Goal: Leave review/rating: Share an evaluation or opinion about a product, service, or content

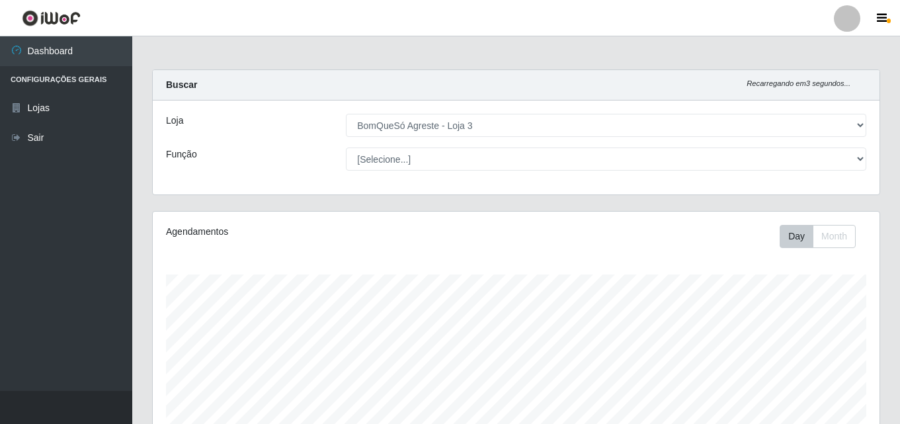
select select "215"
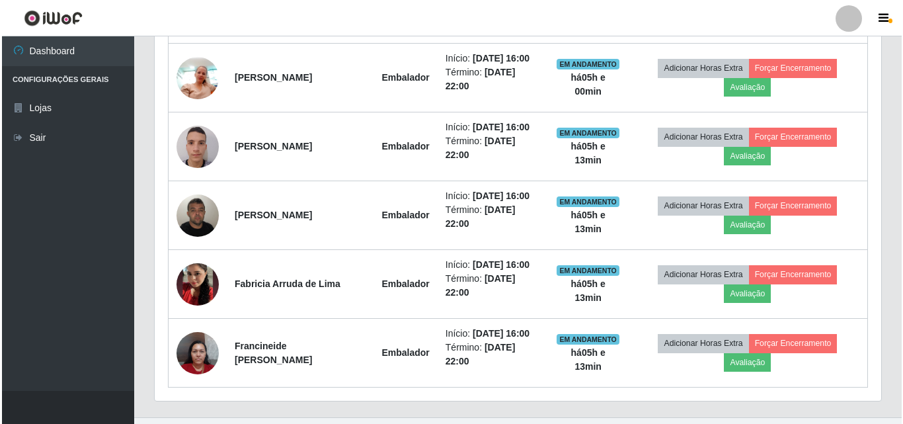
scroll to position [274, 727]
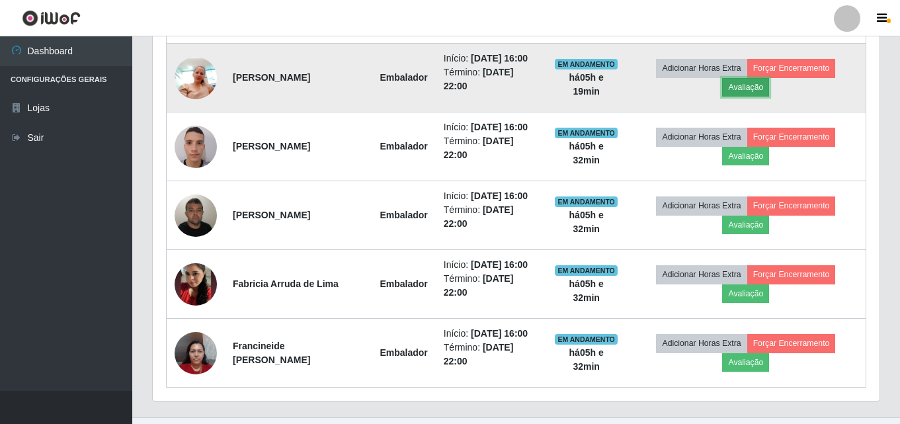
click at [752, 91] on button "Avaliação" at bounding box center [745, 87] width 47 height 19
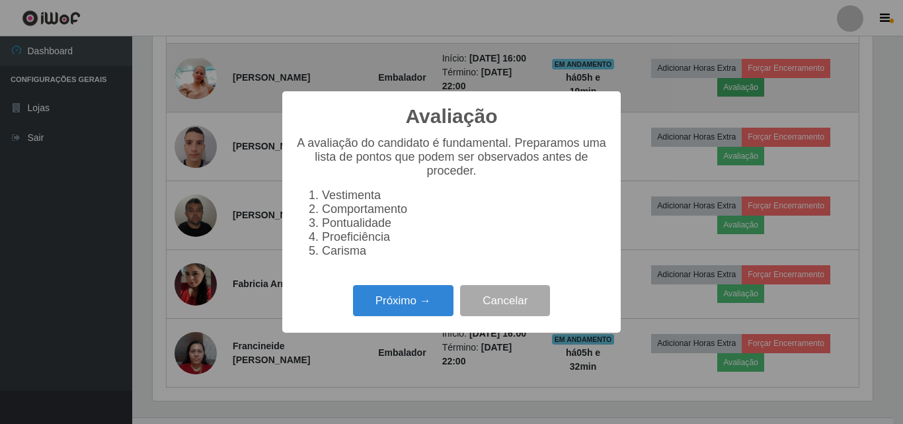
scroll to position [274, 720]
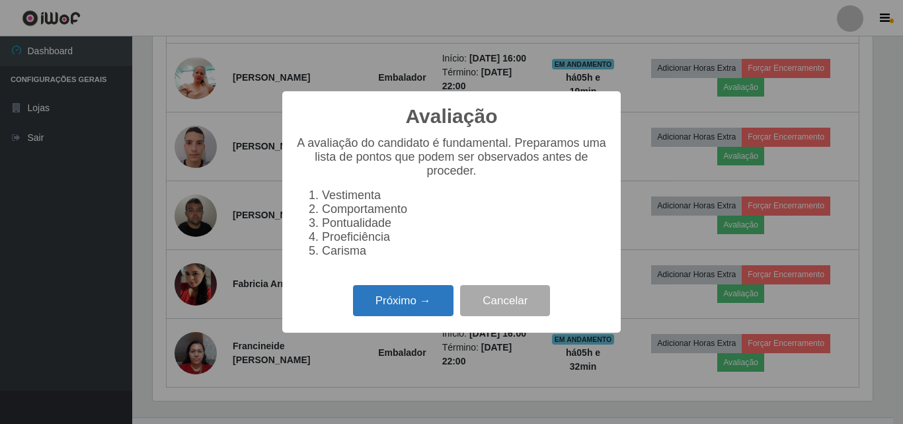
click at [422, 307] on button "Próximo →" at bounding box center [403, 300] width 100 height 31
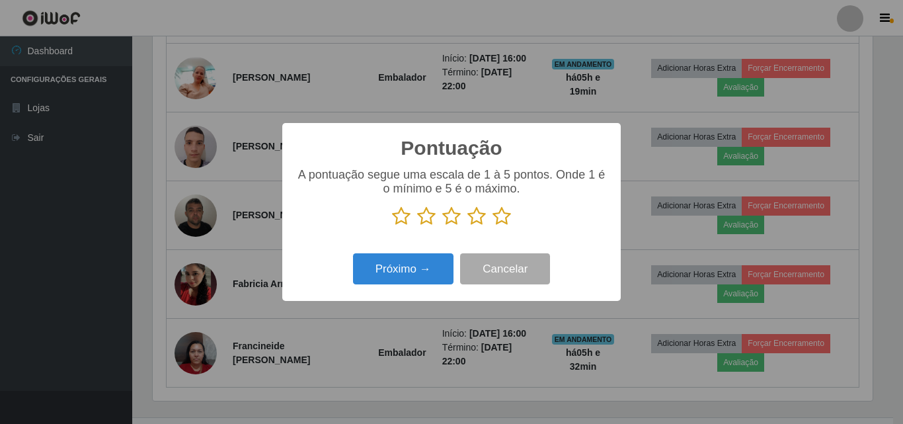
scroll to position [660887, 660442]
click at [500, 216] on icon at bounding box center [502, 216] width 19 height 20
click at [493, 226] on input "radio" at bounding box center [493, 226] width 0 height 0
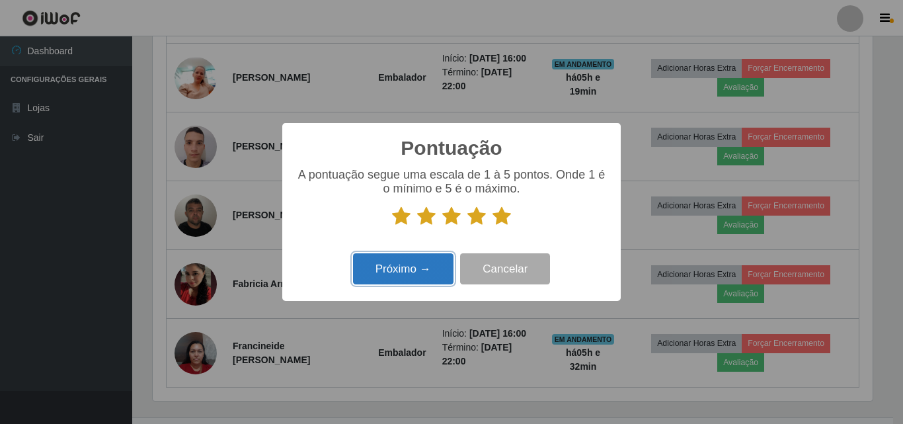
click at [427, 264] on button "Próximo →" at bounding box center [403, 268] width 100 height 31
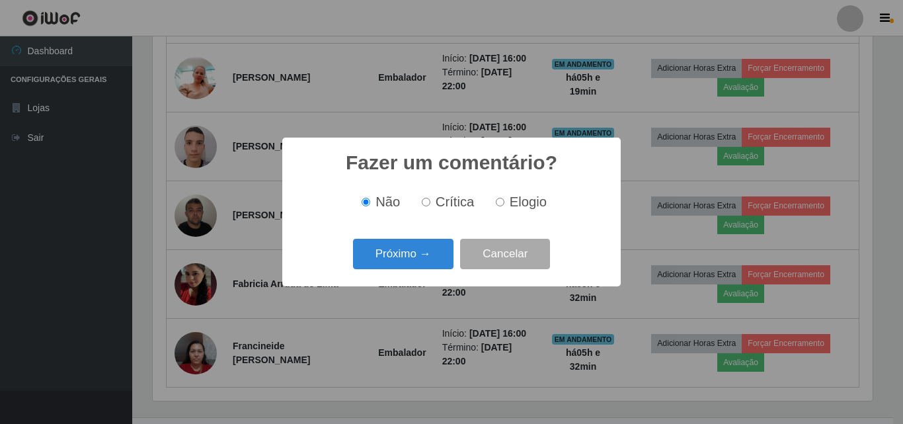
click at [511, 205] on span "Elogio" at bounding box center [528, 201] width 37 height 15
click at [504, 205] on input "Elogio" at bounding box center [500, 202] width 9 height 9
radio input "true"
click at [435, 257] on button "Próximo →" at bounding box center [403, 254] width 100 height 31
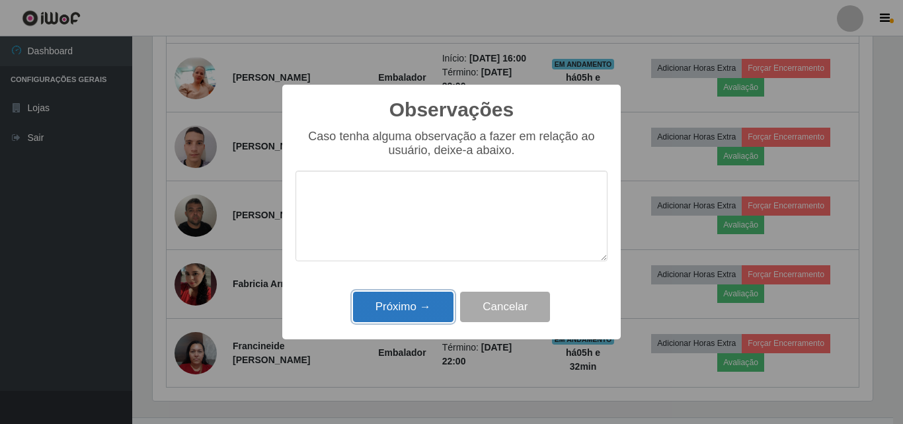
click at [411, 303] on button "Próximo →" at bounding box center [403, 307] width 100 height 31
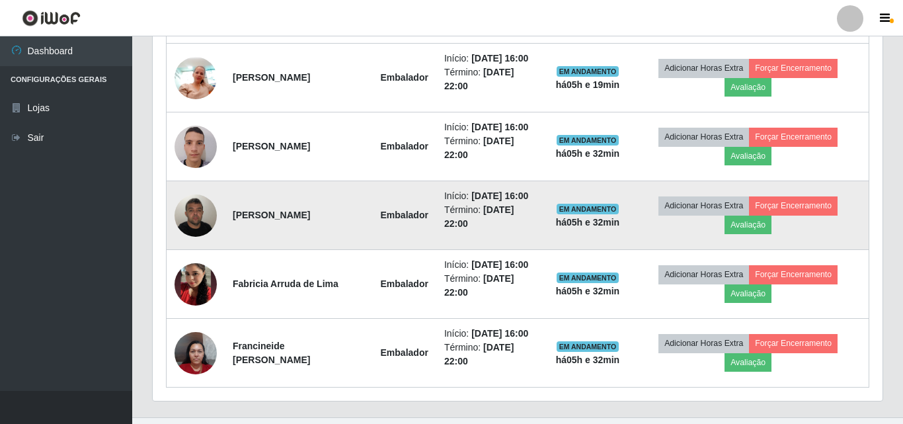
scroll to position [274, 727]
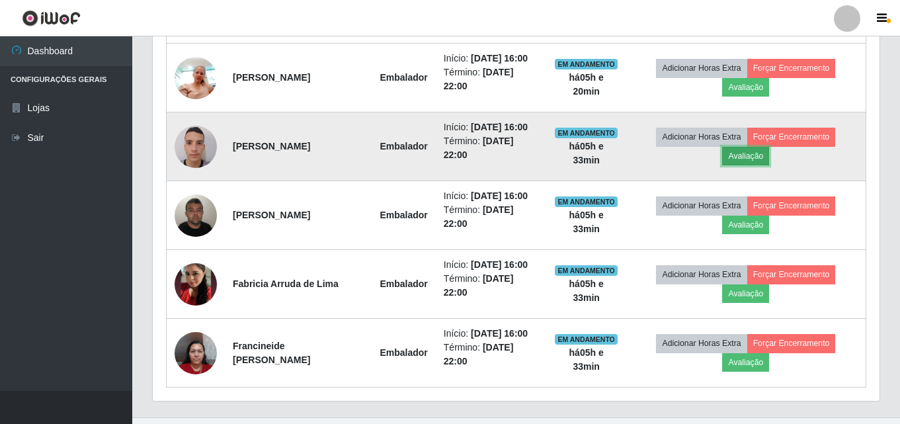
click at [762, 151] on button "Avaliação" at bounding box center [745, 156] width 47 height 19
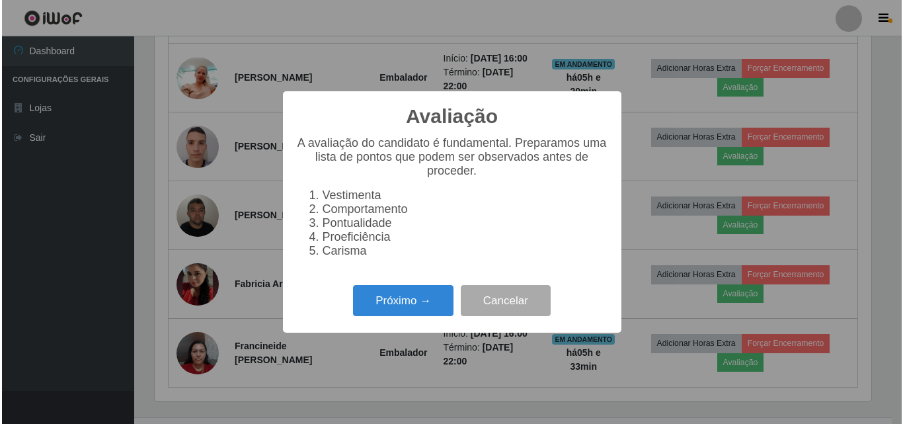
scroll to position [274, 720]
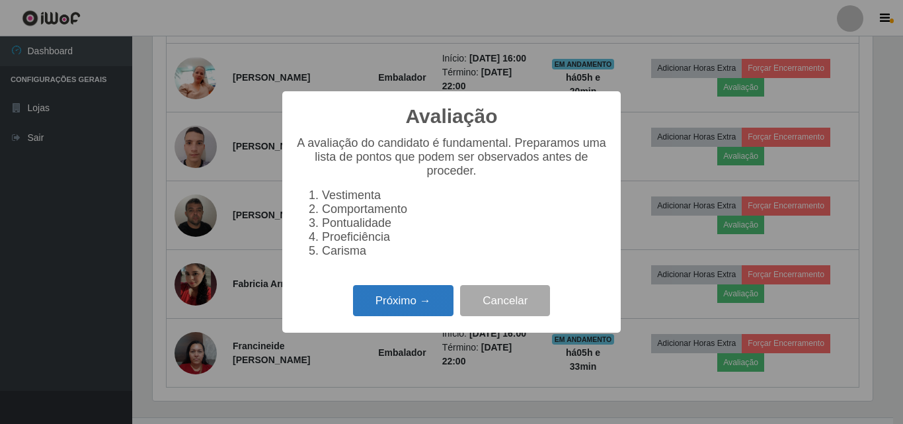
click at [428, 307] on button "Próximo →" at bounding box center [403, 300] width 100 height 31
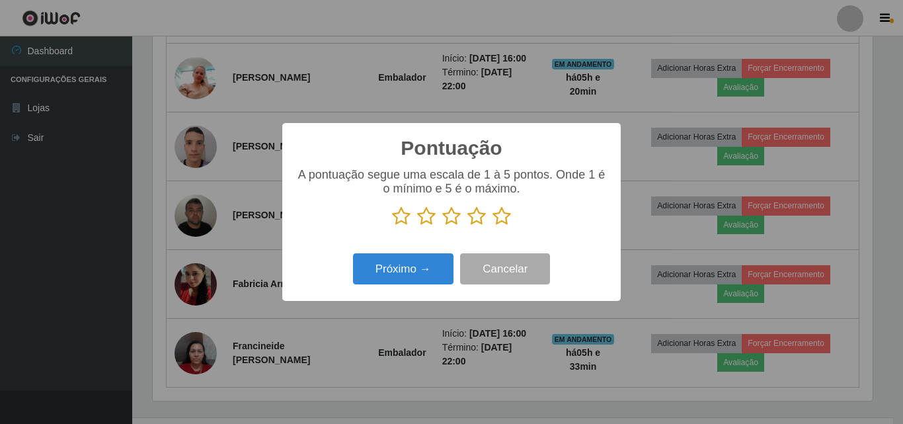
scroll to position [660887, 660442]
click at [505, 216] on icon at bounding box center [502, 216] width 19 height 20
click at [493, 226] on input "radio" at bounding box center [493, 226] width 0 height 0
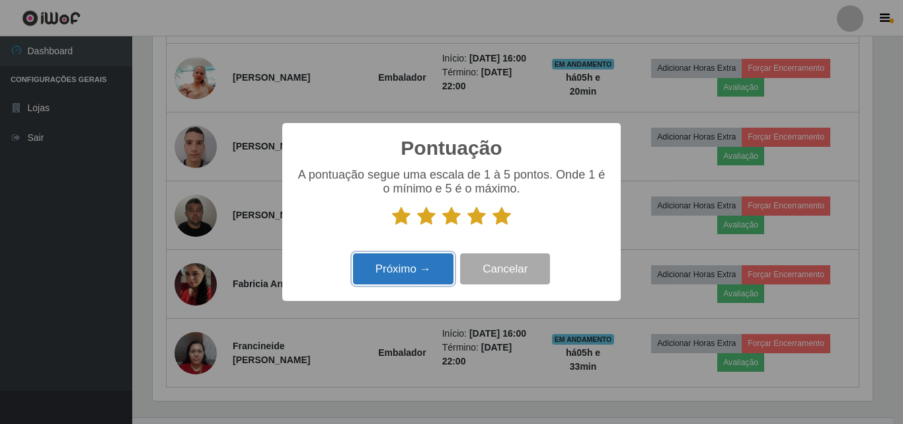
click at [425, 268] on button "Próximo →" at bounding box center [403, 268] width 100 height 31
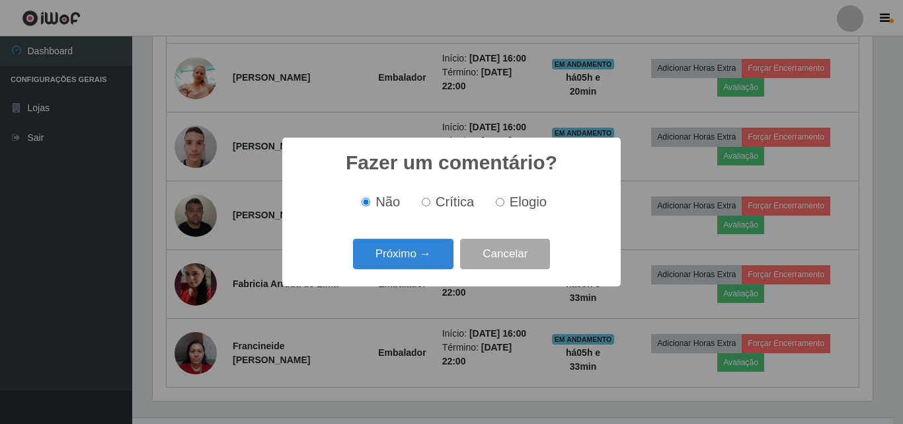
click at [514, 202] on span "Elogio" at bounding box center [528, 201] width 37 height 15
click at [504, 202] on input "Elogio" at bounding box center [500, 202] width 9 height 9
radio input "true"
click at [378, 261] on button "Próximo →" at bounding box center [403, 254] width 100 height 31
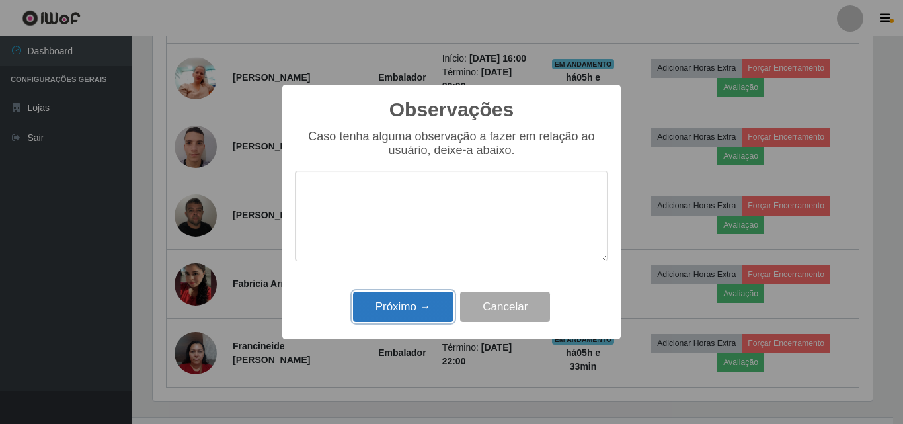
click at [438, 304] on button "Próximo →" at bounding box center [403, 307] width 100 height 31
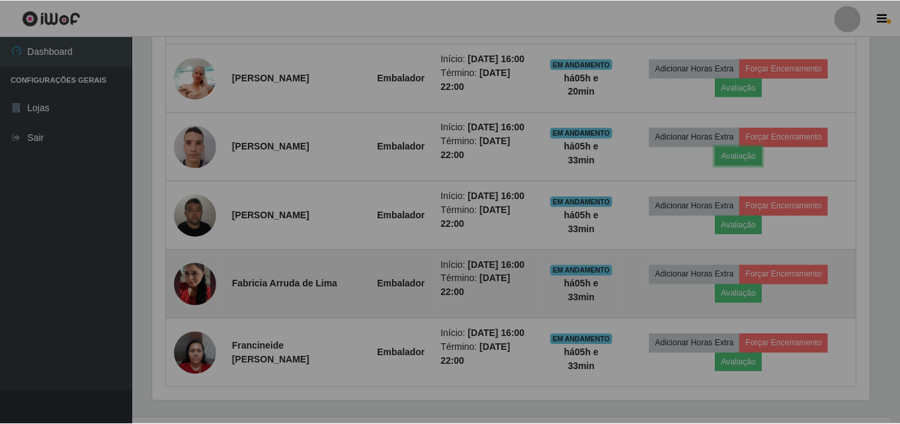
scroll to position [274, 727]
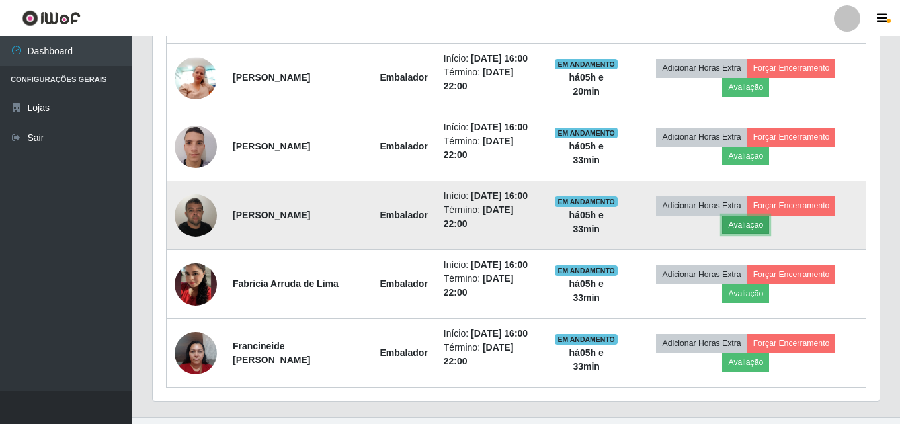
click at [743, 223] on button "Avaliação" at bounding box center [745, 225] width 47 height 19
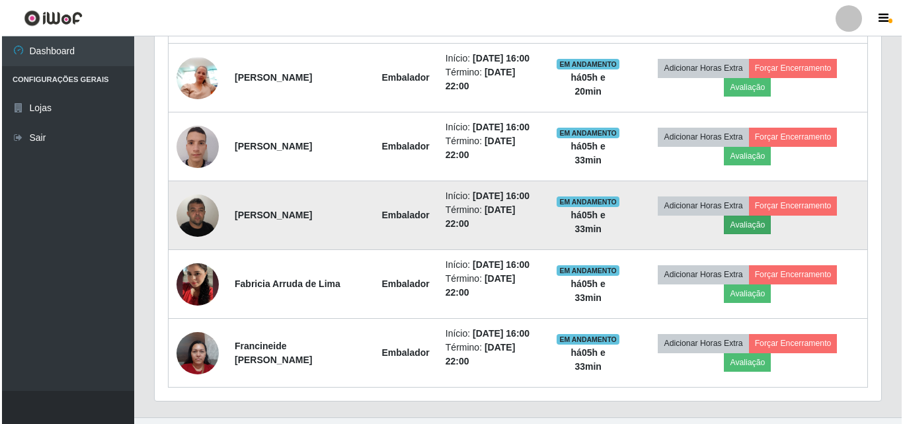
scroll to position [274, 720]
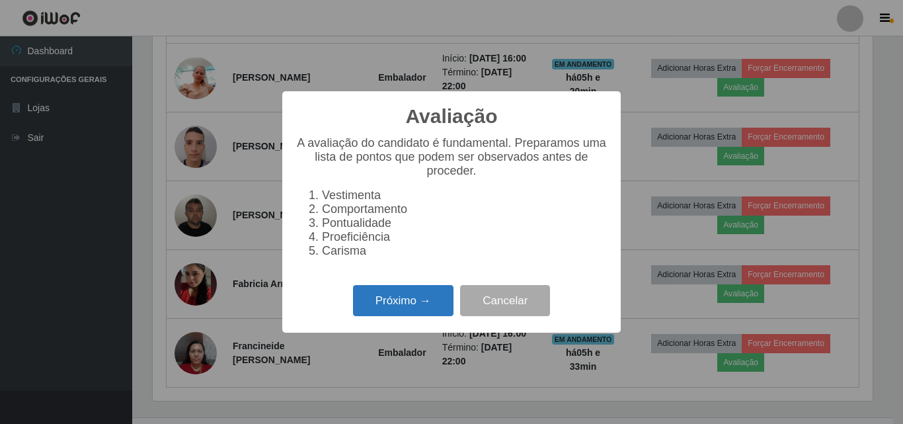
click at [420, 316] on button "Próximo →" at bounding box center [403, 300] width 100 height 31
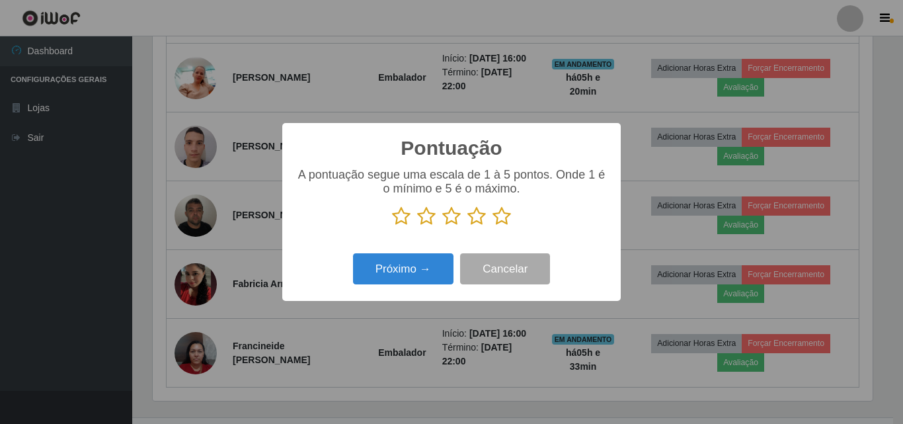
scroll to position [660887, 660442]
click at [510, 220] on icon at bounding box center [502, 216] width 19 height 20
click at [493, 226] on input "radio" at bounding box center [493, 226] width 0 height 0
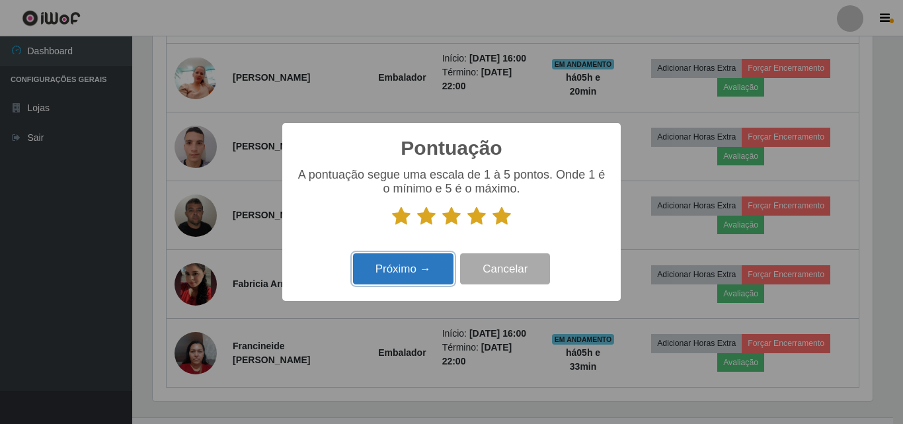
click at [436, 264] on button "Próximo →" at bounding box center [403, 268] width 100 height 31
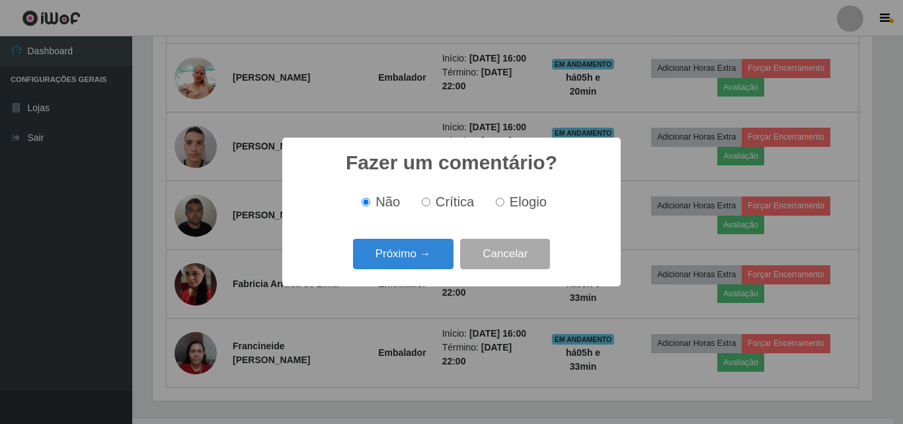
click at [510, 206] on span "Elogio" at bounding box center [528, 201] width 37 height 15
click at [504, 206] on input "Elogio" at bounding box center [500, 202] width 9 height 9
radio input "true"
click at [436, 248] on button "Próximo →" at bounding box center [403, 254] width 100 height 31
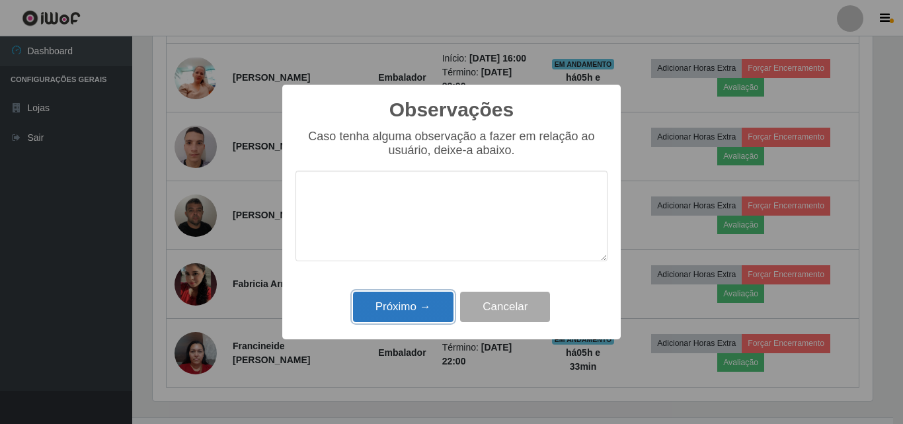
click at [416, 307] on button "Próximo →" at bounding box center [403, 307] width 100 height 31
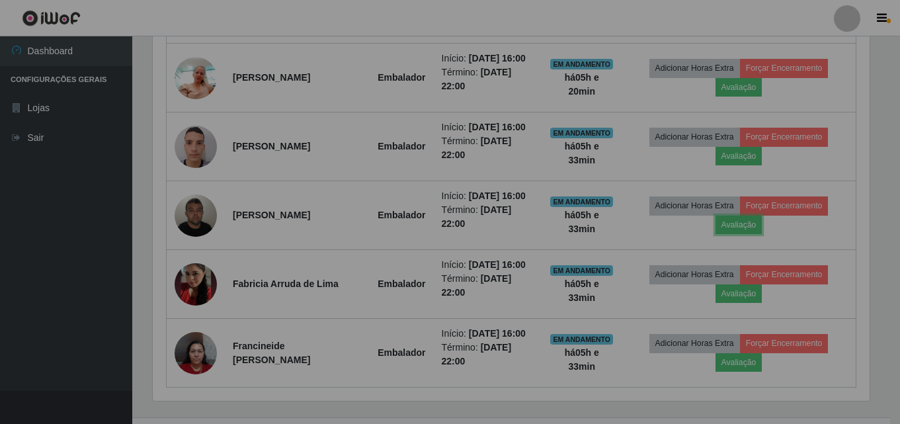
scroll to position [274, 727]
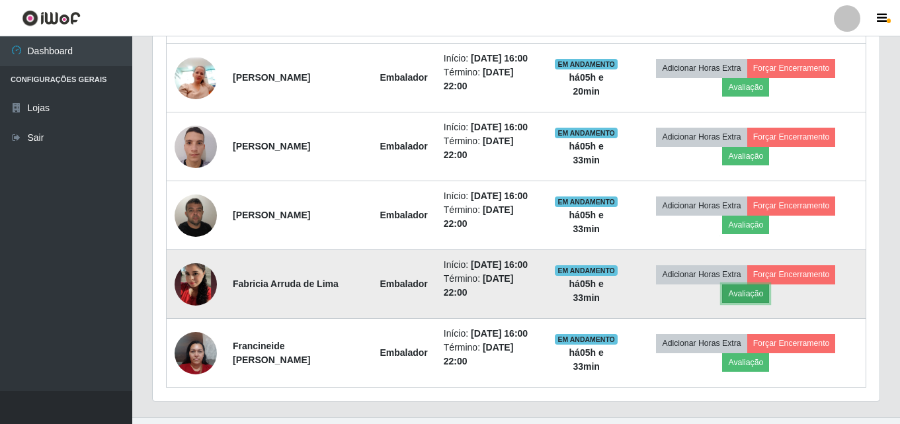
click at [752, 293] on button "Avaliação" at bounding box center [745, 293] width 47 height 19
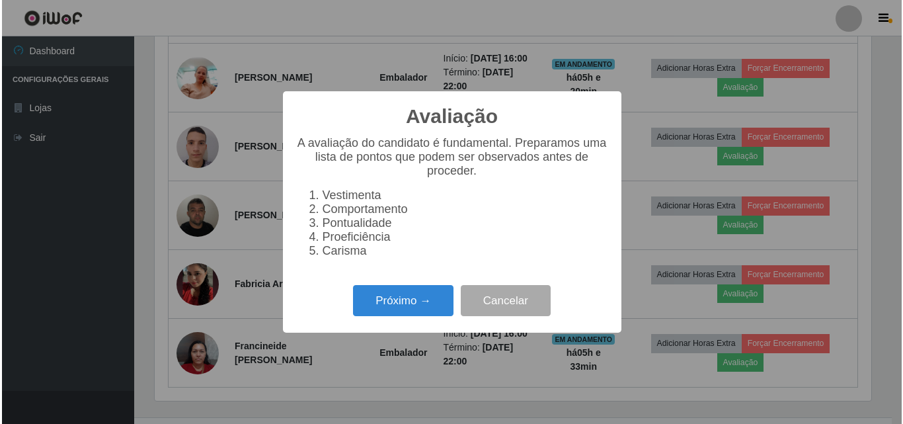
scroll to position [274, 720]
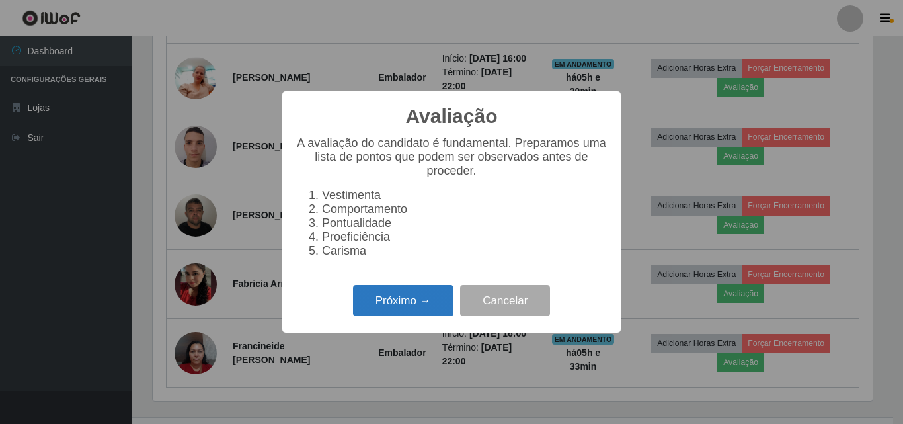
click at [430, 303] on button "Próximo →" at bounding box center [403, 300] width 100 height 31
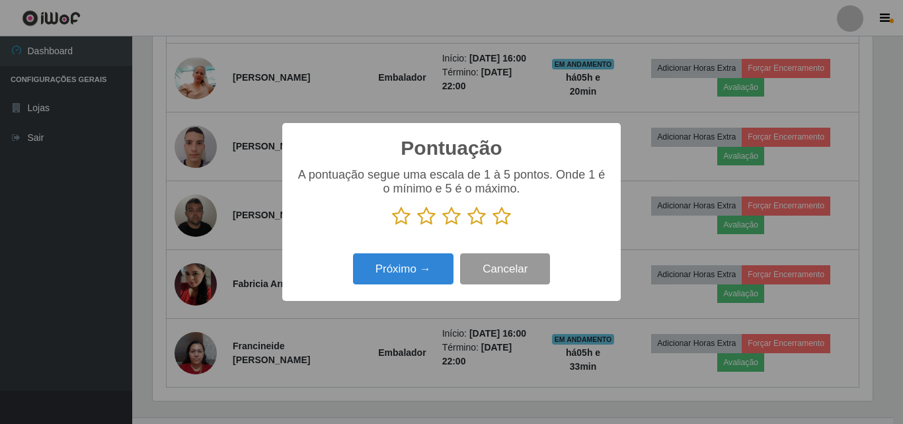
scroll to position [660887, 660442]
click at [498, 214] on icon at bounding box center [502, 216] width 19 height 20
click at [493, 226] on input "radio" at bounding box center [493, 226] width 0 height 0
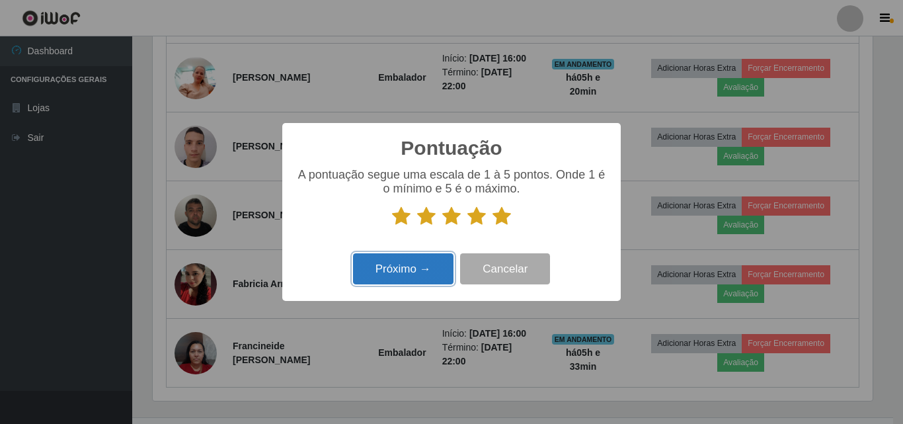
click at [417, 262] on button "Próximo →" at bounding box center [403, 268] width 100 height 31
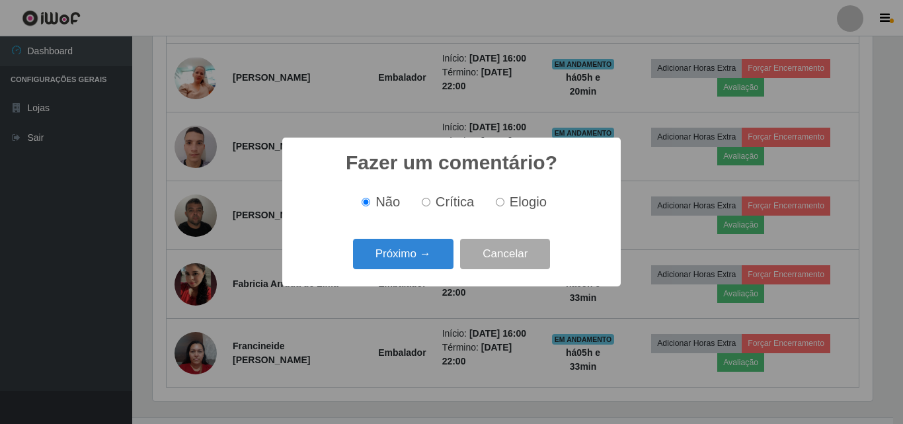
click at [518, 200] on span "Elogio" at bounding box center [528, 201] width 37 height 15
click at [504, 200] on input "Elogio" at bounding box center [500, 202] width 9 height 9
radio input "true"
click at [417, 258] on button "Próximo →" at bounding box center [403, 254] width 100 height 31
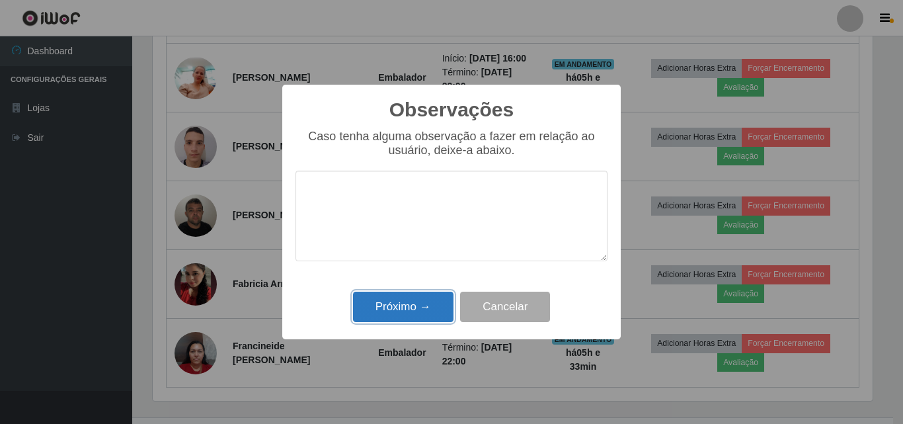
click at [417, 306] on button "Próximo →" at bounding box center [403, 307] width 100 height 31
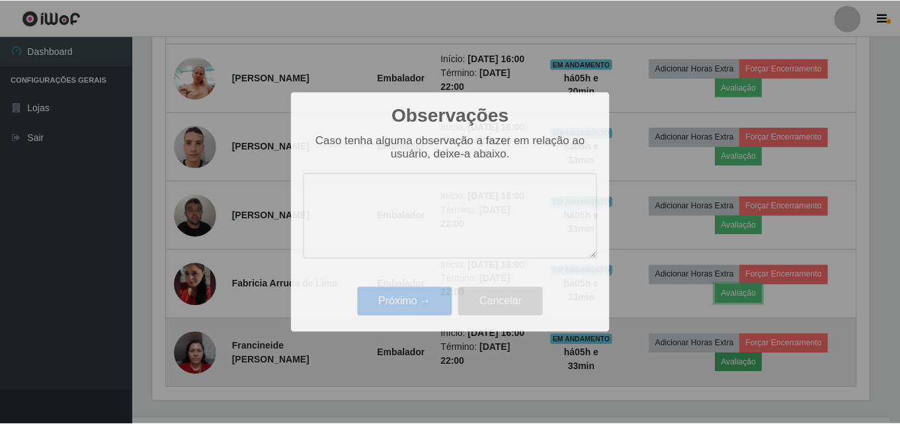
scroll to position [274, 727]
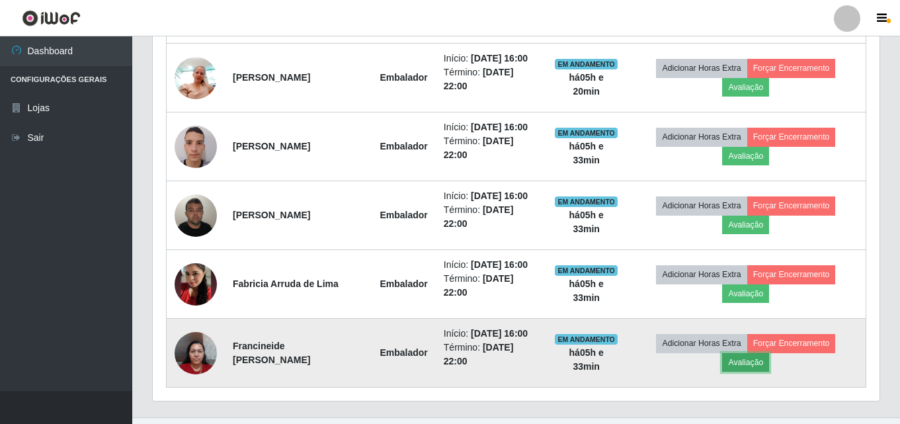
click at [760, 354] on button "Avaliação" at bounding box center [745, 362] width 47 height 19
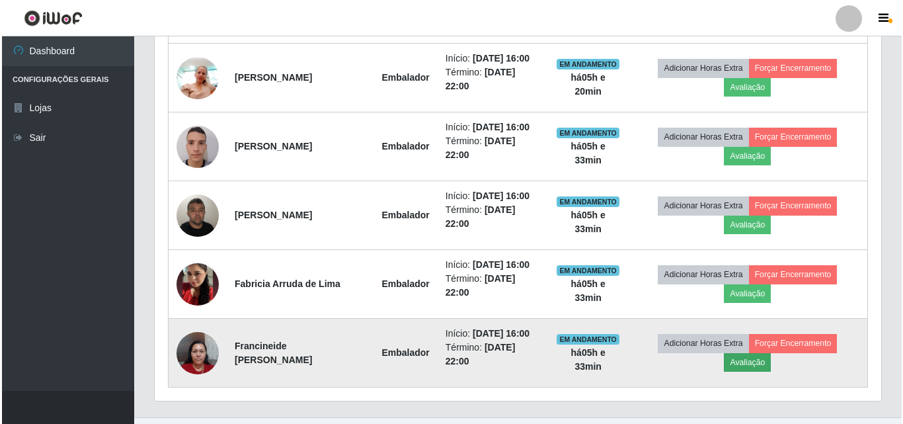
scroll to position [274, 720]
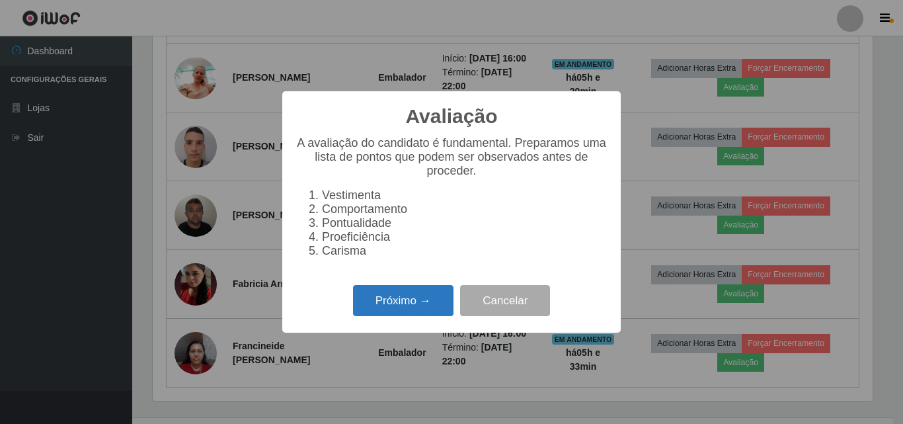
click at [411, 313] on button "Próximo →" at bounding box center [403, 300] width 100 height 31
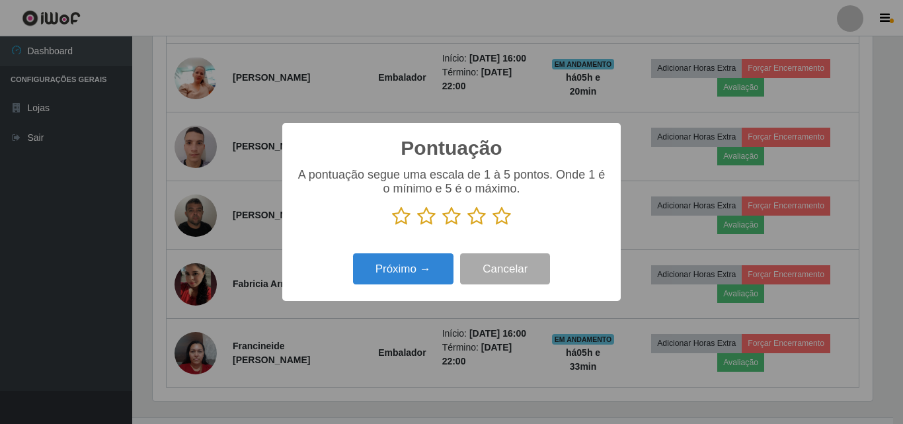
scroll to position [660887, 660442]
click at [499, 222] on icon at bounding box center [502, 216] width 19 height 20
click at [493, 226] on input "radio" at bounding box center [493, 226] width 0 height 0
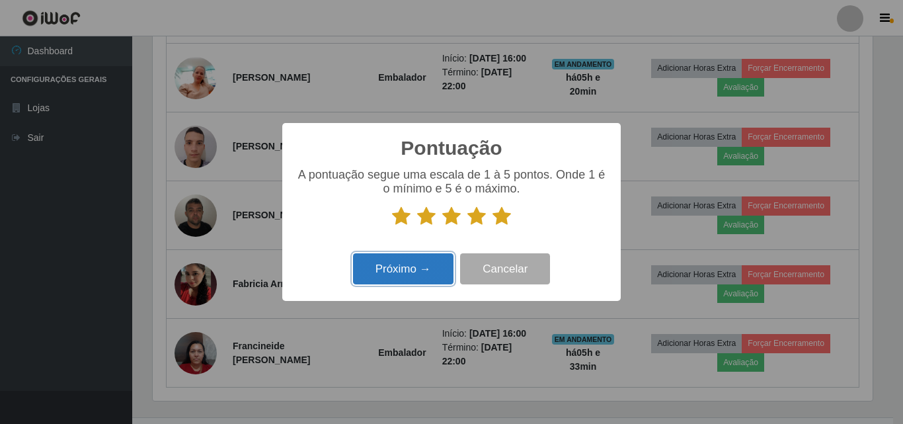
click at [444, 270] on button "Próximo →" at bounding box center [403, 268] width 100 height 31
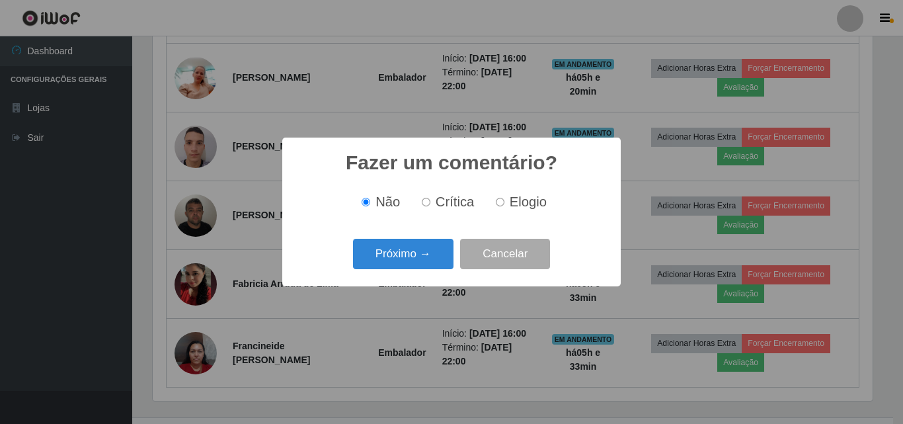
scroll to position [0, 0]
click at [511, 198] on span "Elogio" at bounding box center [528, 201] width 37 height 15
click at [504, 198] on input "Elogio" at bounding box center [500, 202] width 9 height 9
radio input "true"
click at [433, 255] on button "Próximo →" at bounding box center [403, 254] width 100 height 31
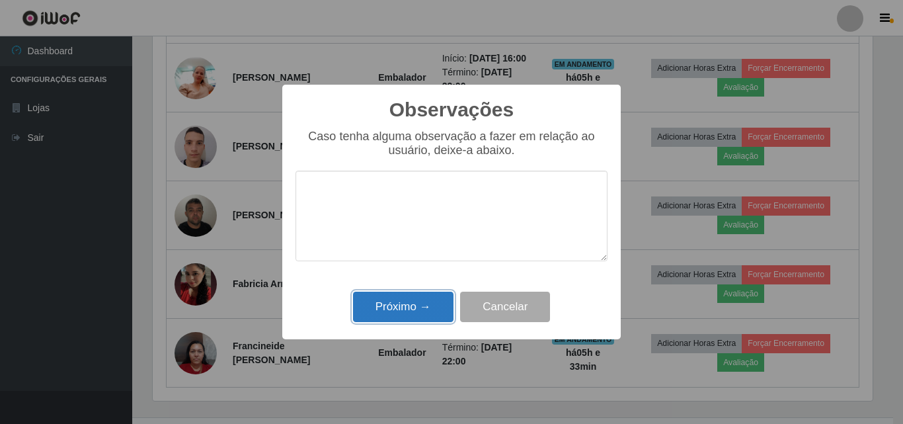
click at [404, 308] on button "Próximo →" at bounding box center [403, 307] width 100 height 31
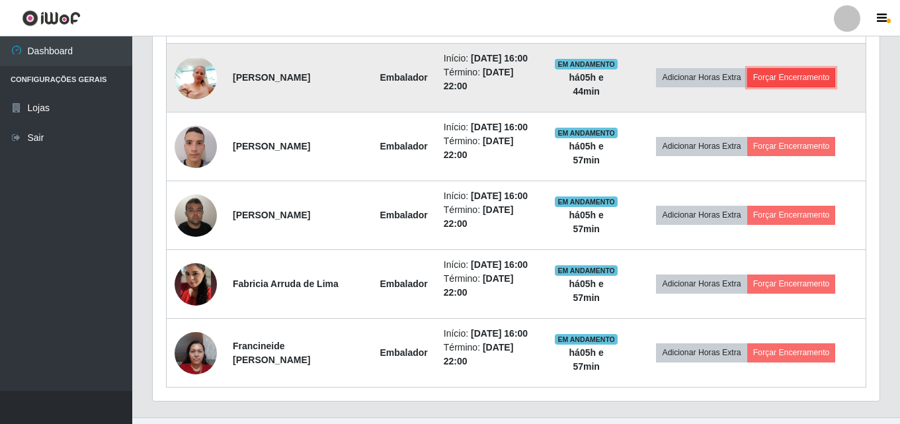
click at [770, 79] on button "Forçar Encerramento" at bounding box center [791, 77] width 89 height 19
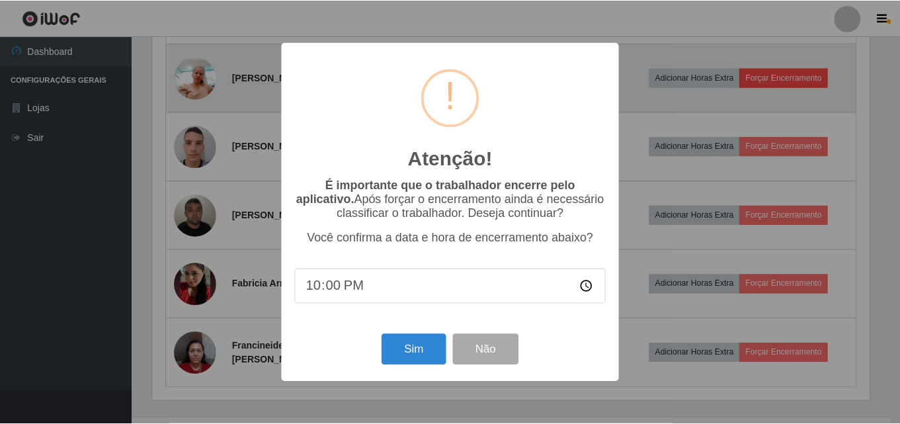
scroll to position [274, 720]
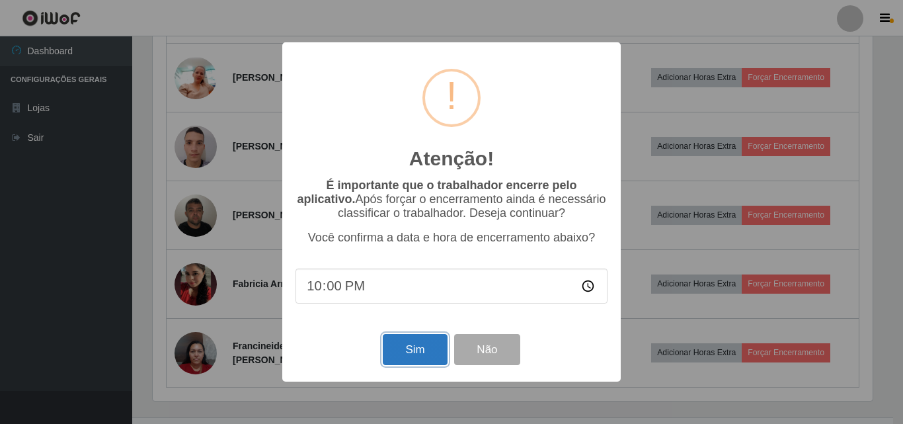
click at [407, 357] on button "Sim" at bounding box center [415, 349] width 64 height 31
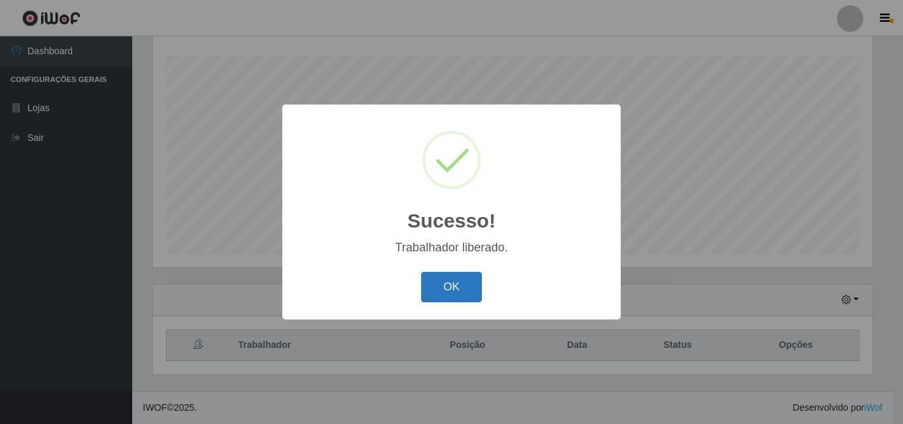
click at [463, 288] on button "OK" at bounding box center [451, 287] width 61 height 31
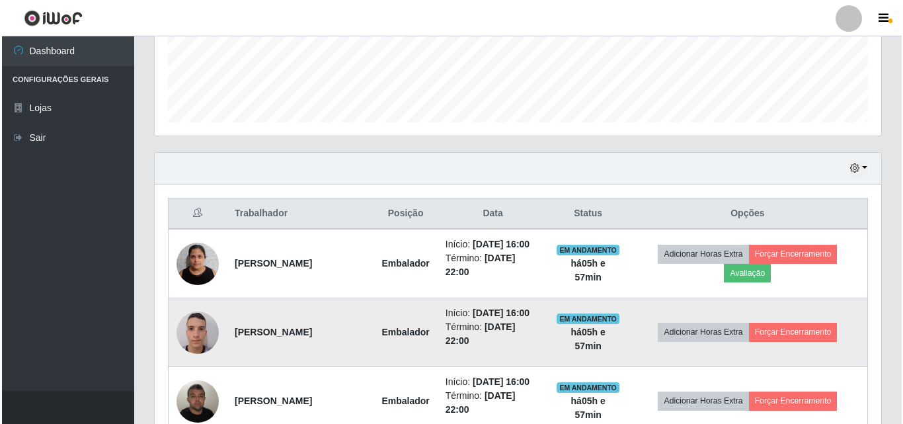
scroll to position [351, 0]
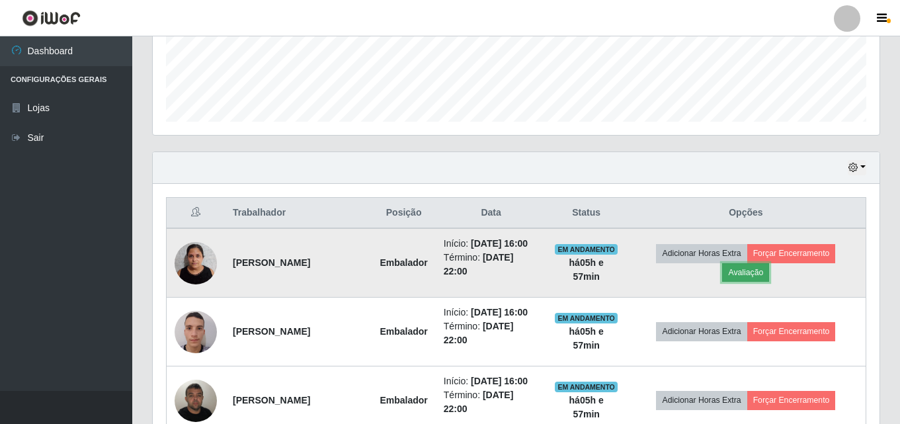
click at [756, 273] on button "Avaliação" at bounding box center [745, 272] width 47 height 19
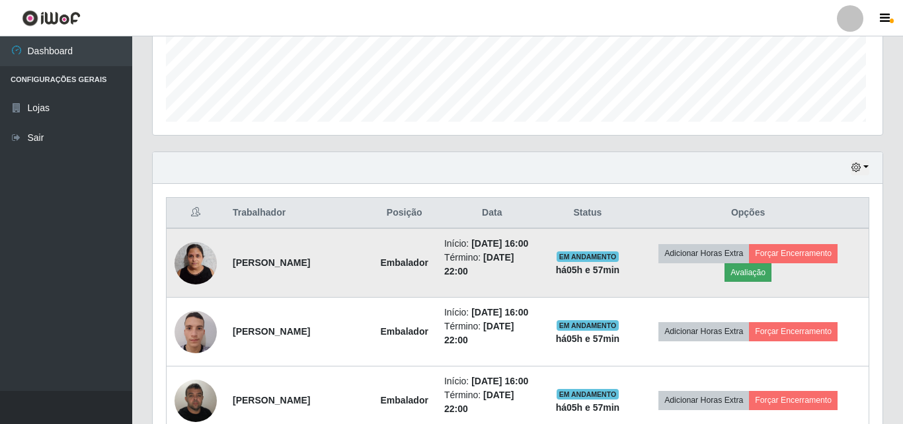
scroll to position [274, 720]
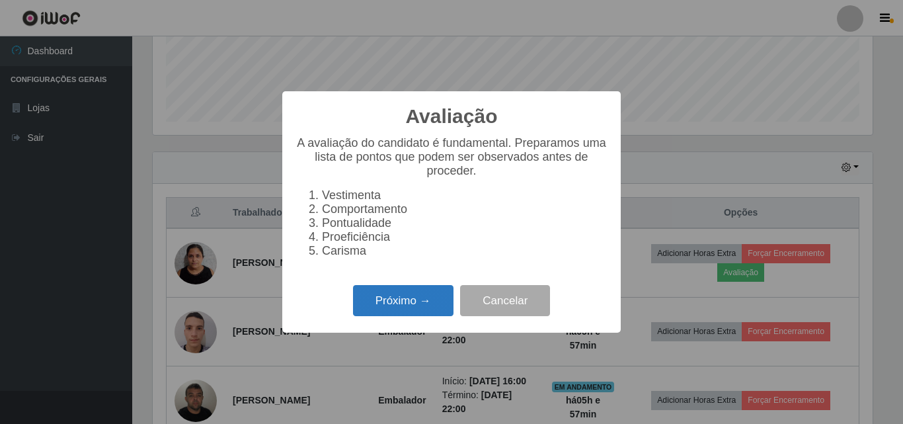
click at [374, 304] on button "Próximo →" at bounding box center [403, 300] width 100 height 31
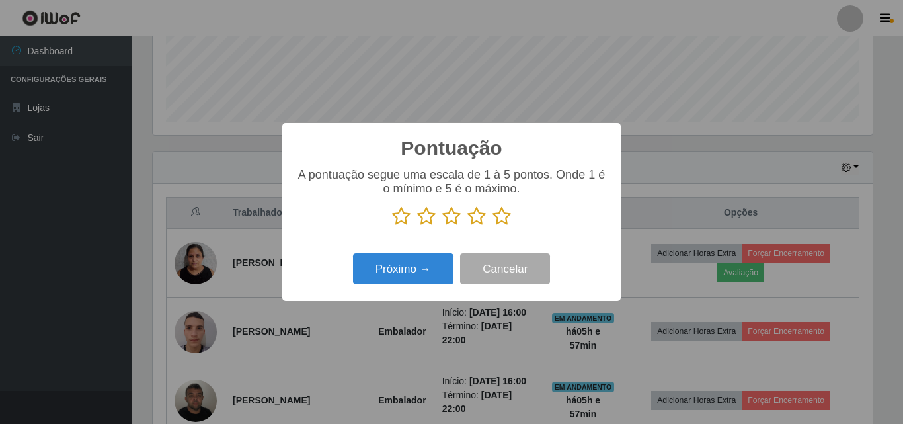
click at [499, 216] on icon at bounding box center [502, 216] width 19 height 20
click at [493, 226] on input "radio" at bounding box center [493, 226] width 0 height 0
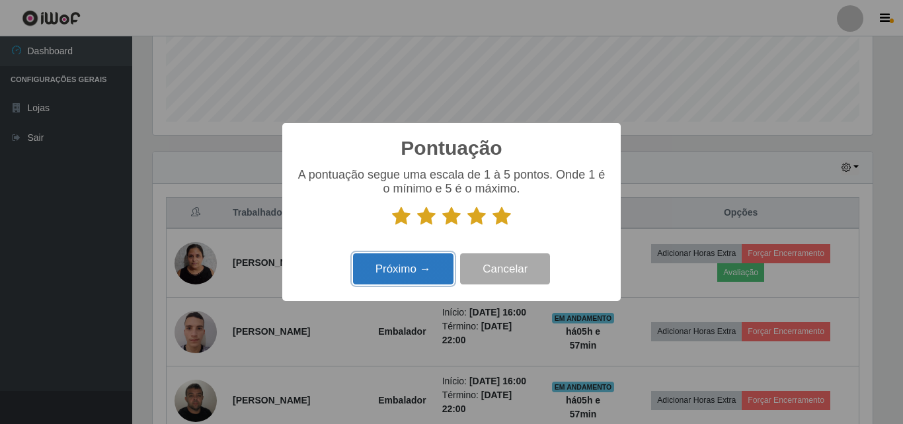
click at [400, 271] on button "Próximo →" at bounding box center [403, 268] width 100 height 31
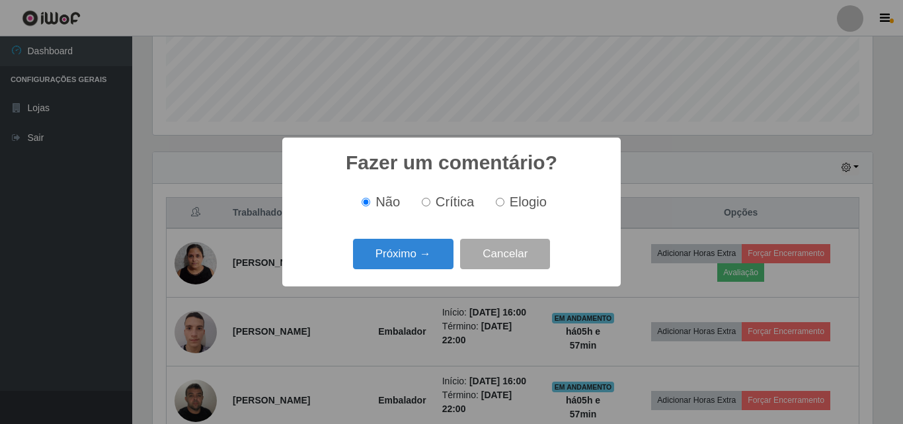
click at [524, 200] on span "Elogio" at bounding box center [528, 201] width 37 height 15
click at [504, 200] on input "Elogio" at bounding box center [500, 202] width 9 height 9
radio input "true"
click at [428, 246] on button "Próximo →" at bounding box center [403, 254] width 100 height 31
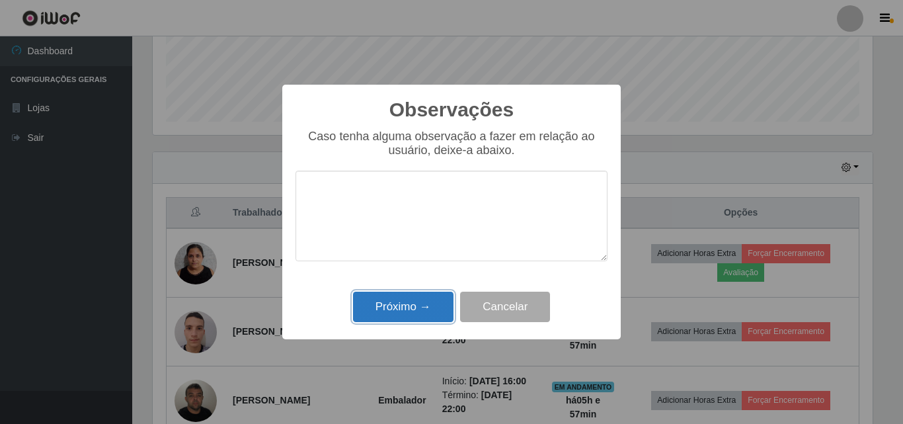
click at [408, 307] on button "Próximo →" at bounding box center [403, 307] width 100 height 31
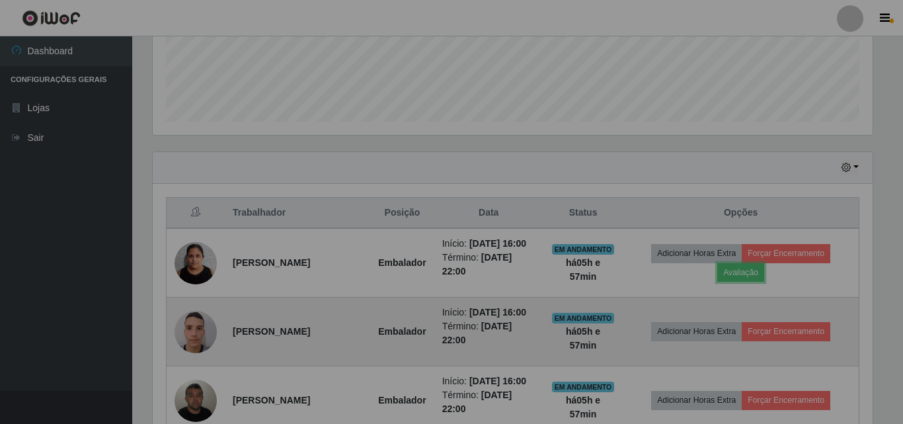
scroll to position [274, 727]
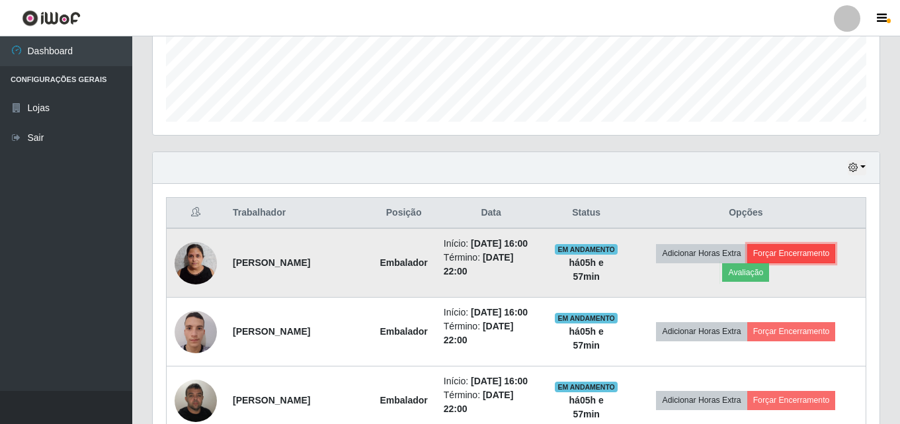
click at [811, 252] on button "Forçar Encerramento" at bounding box center [791, 253] width 89 height 19
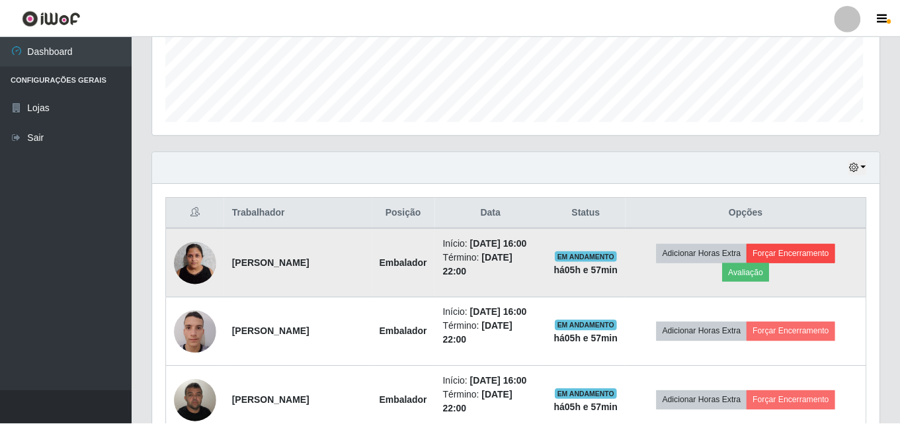
scroll to position [274, 720]
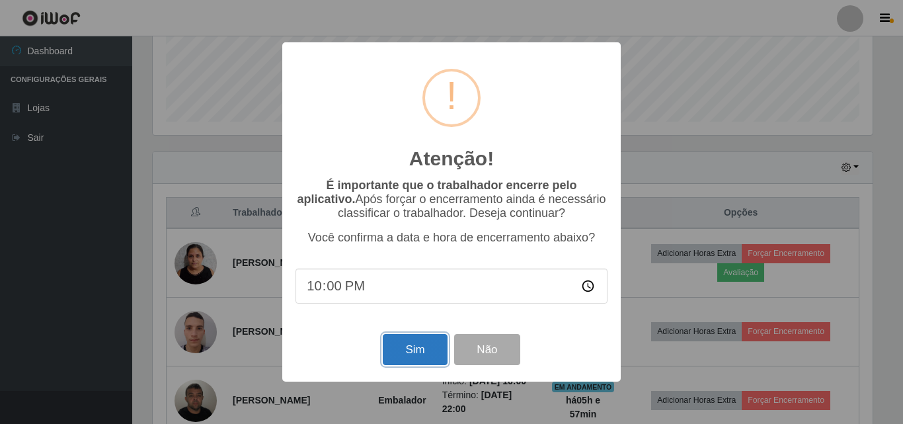
click at [420, 347] on button "Sim" at bounding box center [415, 349] width 64 height 31
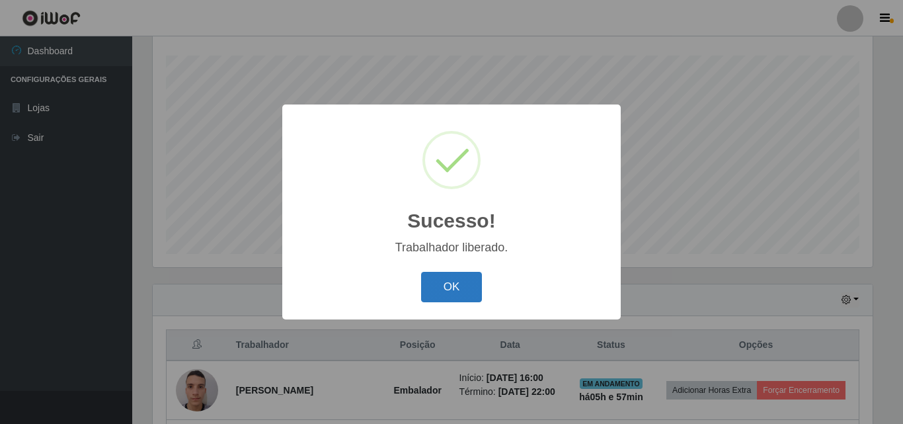
click at [446, 295] on button "OK" at bounding box center [451, 287] width 61 height 31
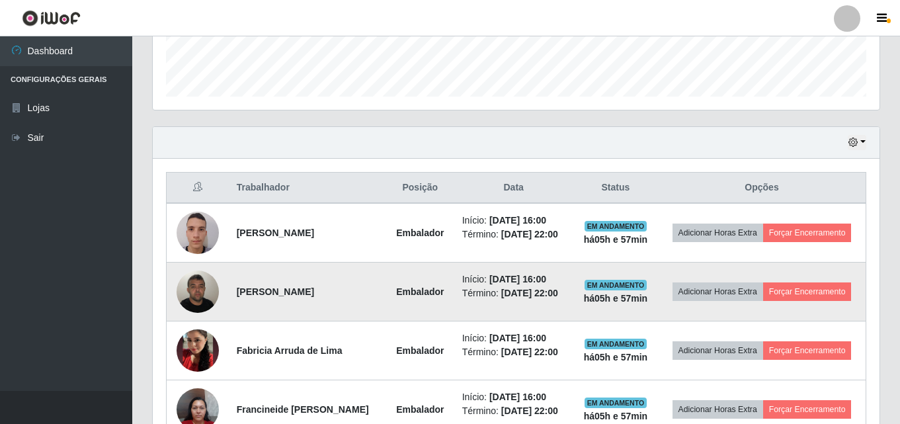
scroll to position [417, 0]
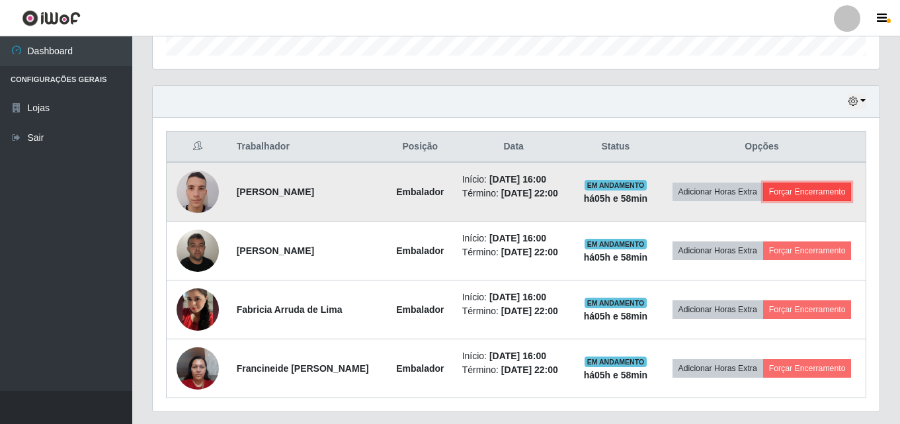
click at [795, 188] on button "Forçar Encerramento" at bounding box center [807, 191] width 89 height 19
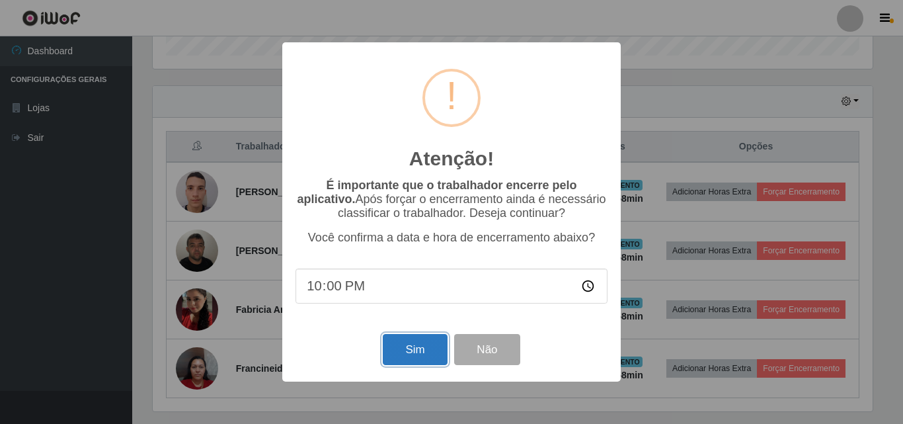
click at [430, 362] on button "Sim" at bounding box center [415, 349] width 64 height 31
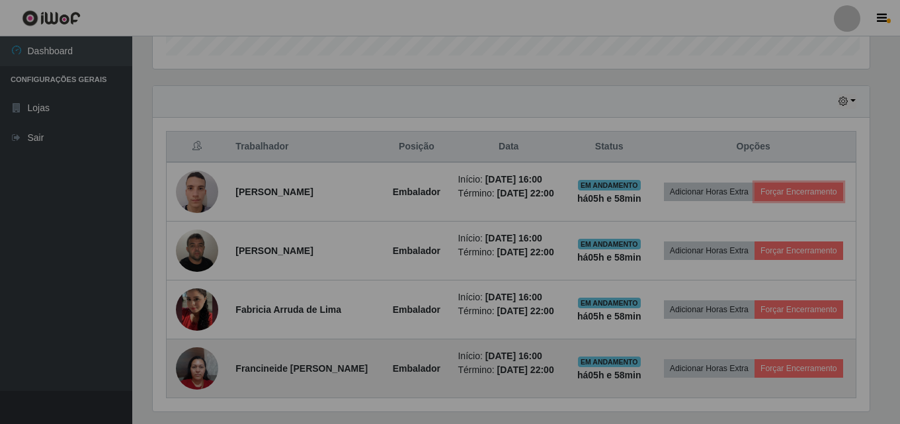
scroll to position [660887, 660435]
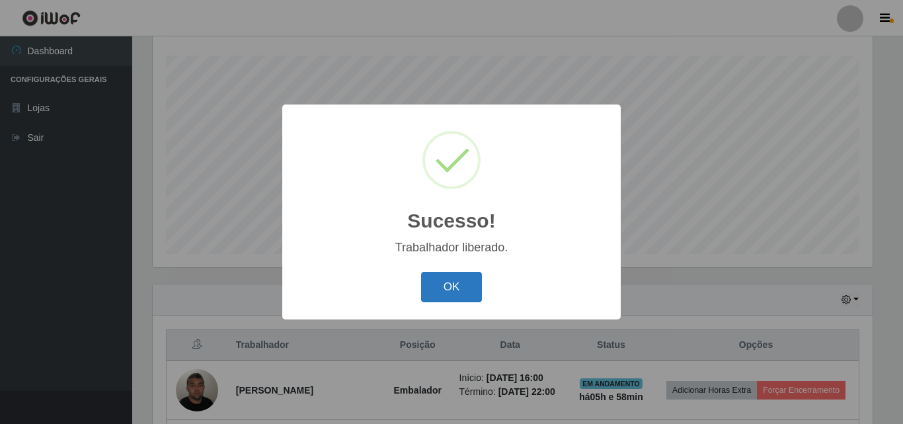
click at [445, 284] on button "OK" at bounding box center [451, 287] width 61 height 31
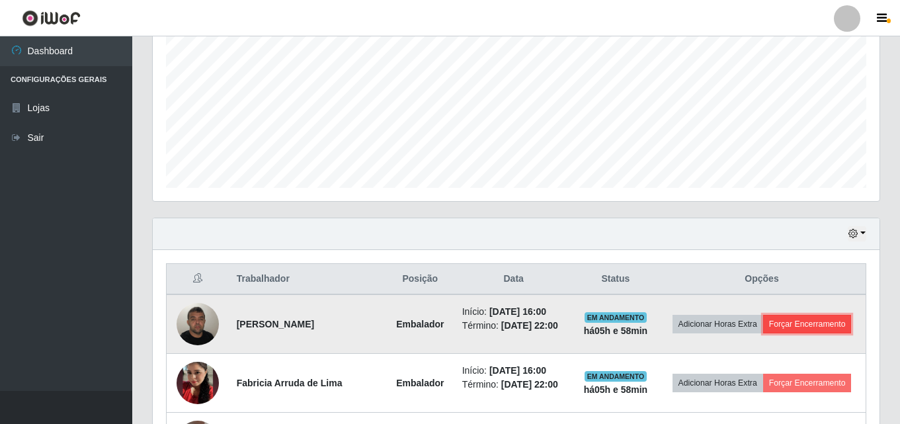
click at [816, 325] on button "Forçar Encerramento" at bounding box center [807, 324] width 89 height 19
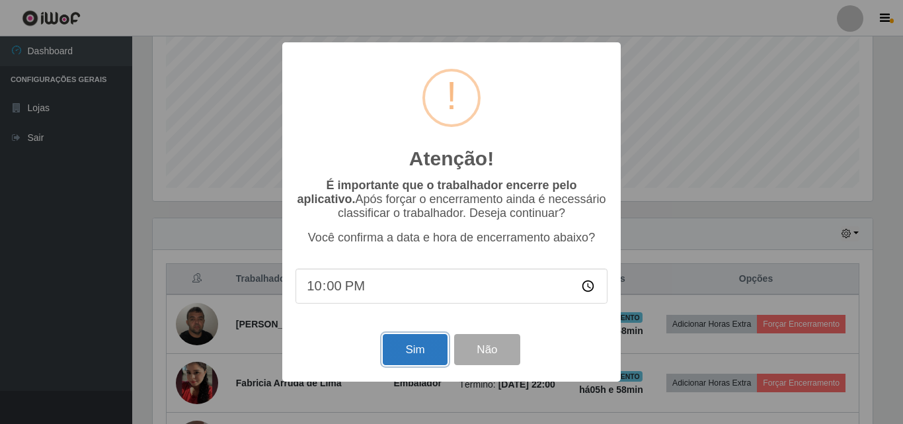
click at [406, 352] on button "Sim" at bounding box center [415, 349] width 64 height 31
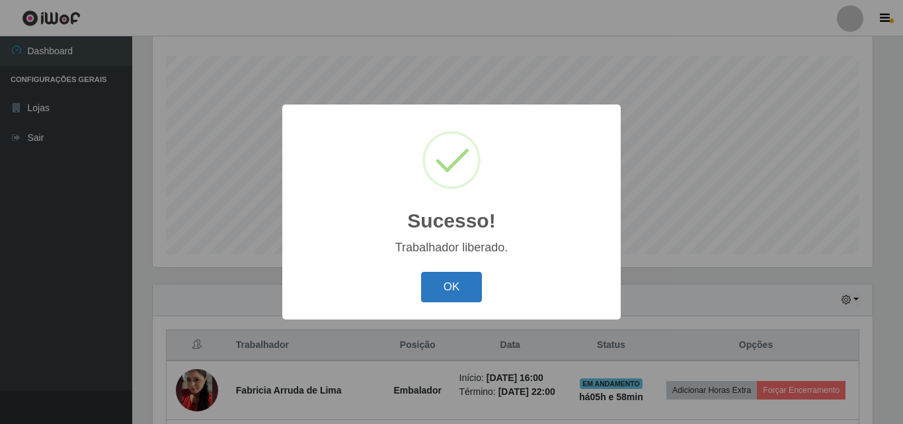
click at [471, 280] on button "OK" at bounding box center [451, 287] width 61 height 31
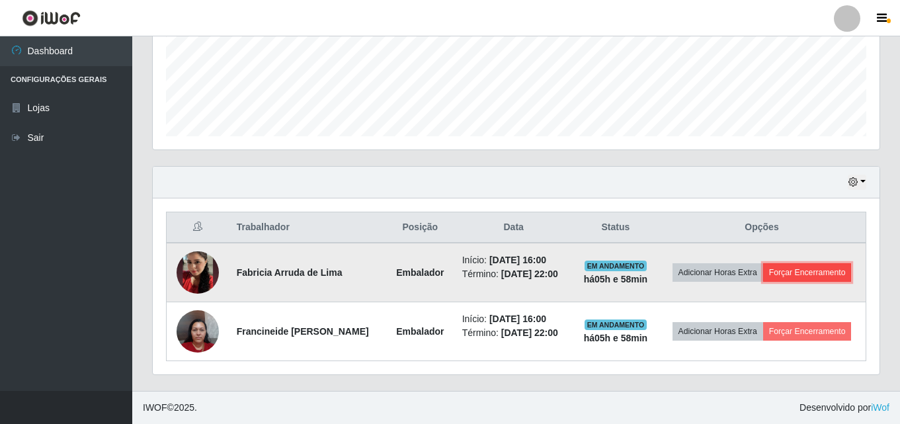
click at [838, 274] on button "Forçar Encerramento" at bounding box center [807, 272] width 89 height 19
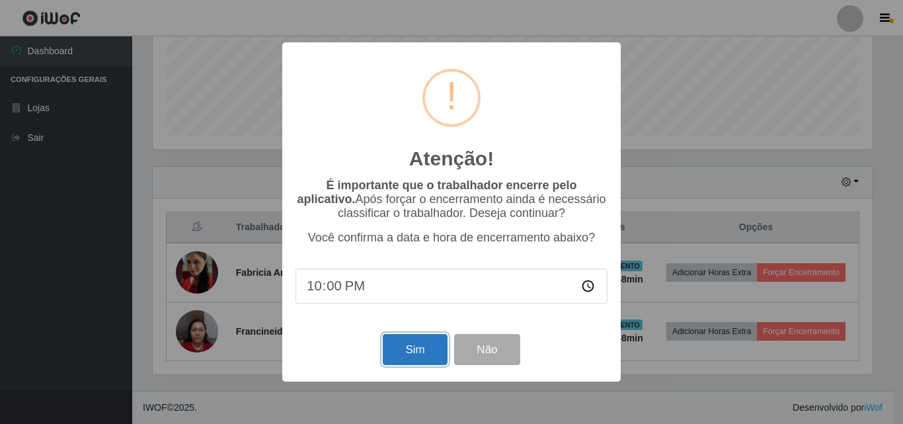
click at [403, 342] on button "Sim" at bounding box center [415, 349] width 64 height 31
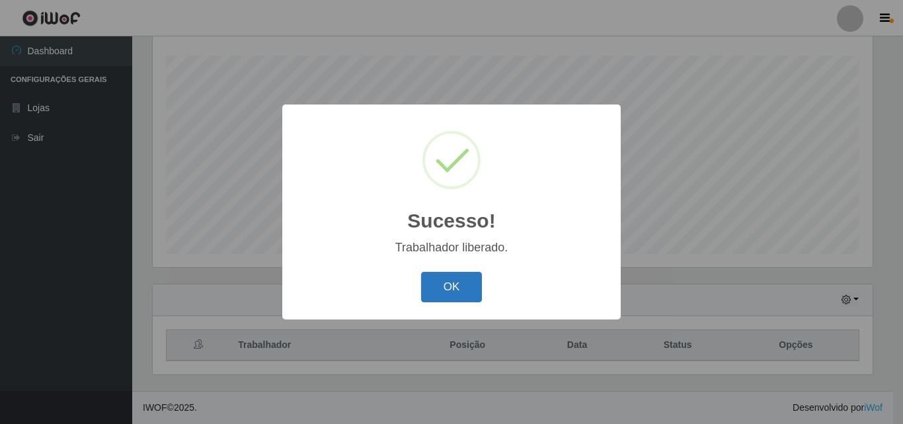
click at [465, 286] on button "OK" at bounding box center [451, 287] width 61 height 31
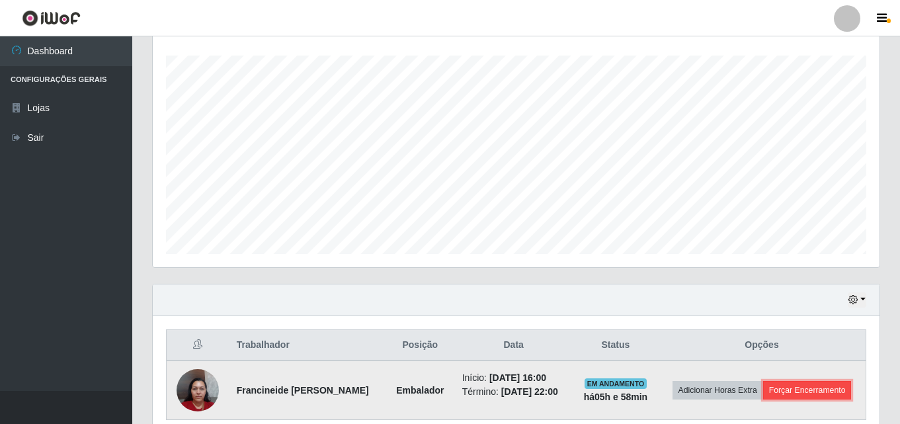
click at [791, 389] on button "Forçar Encerramento" at bounding box center [807, 390] width 89 height 19
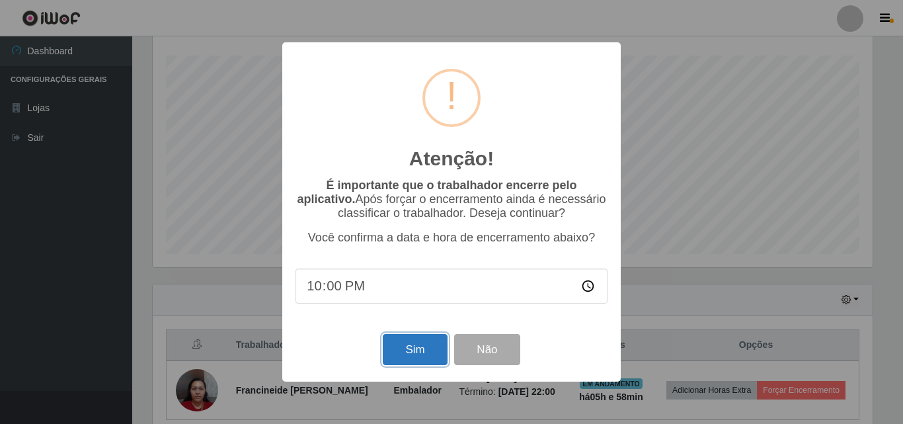
click at [428, 360] on button "Sim" at bounding box center [415, 349] width 64 height 31
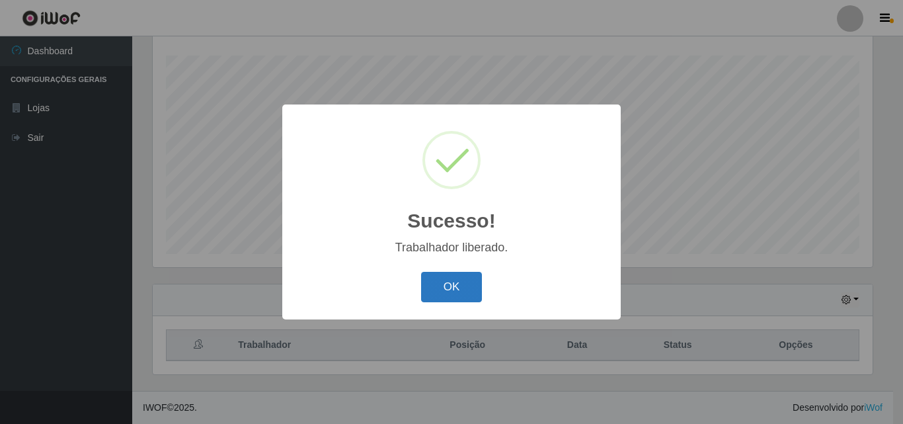
click at [471, 298] on button "OK" at bounding box center [451, 287] width 61 height 31
